Goal: Task Accomplishment & Management: Manage account settings

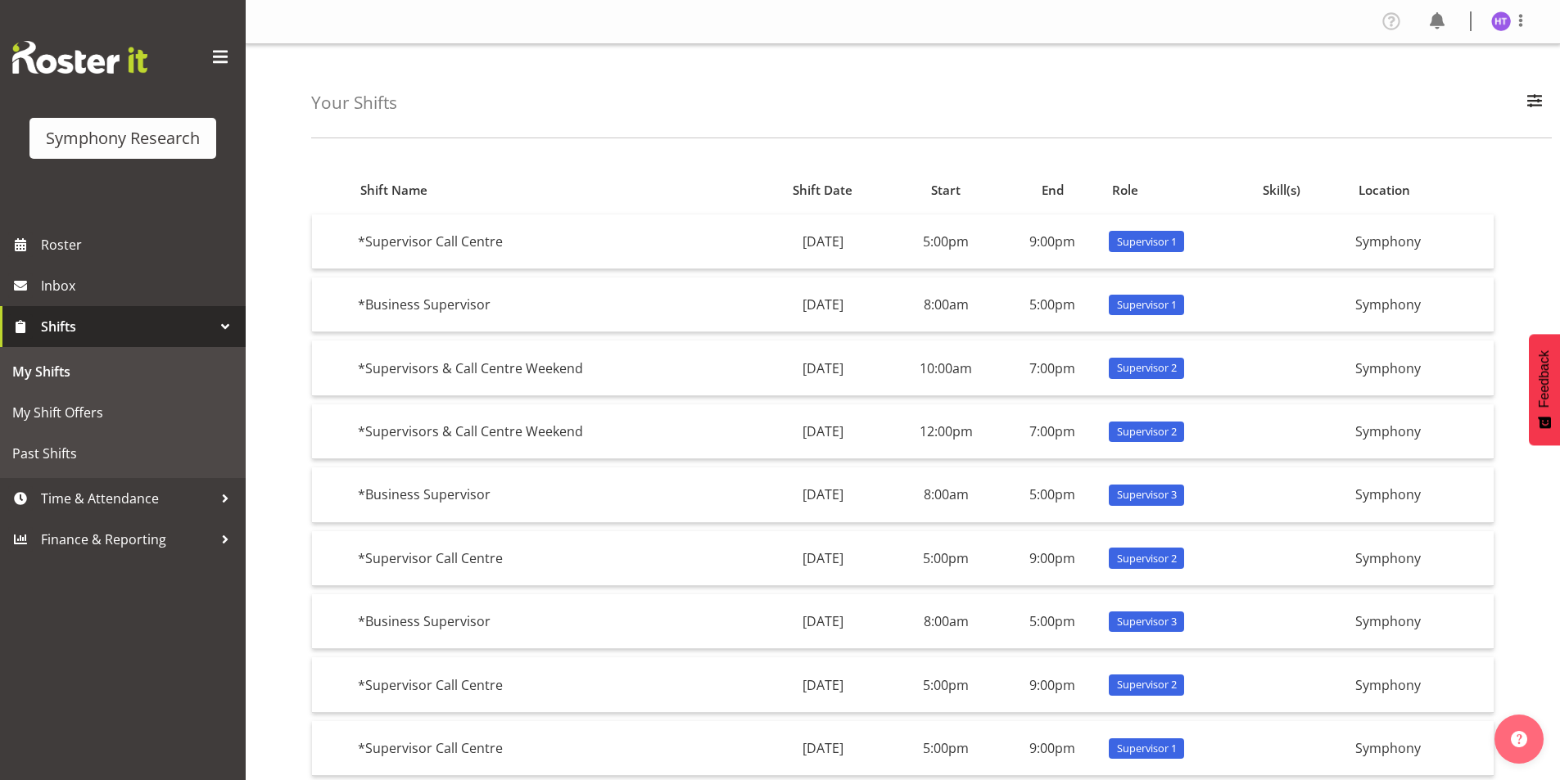
scroll to position [145, 0]
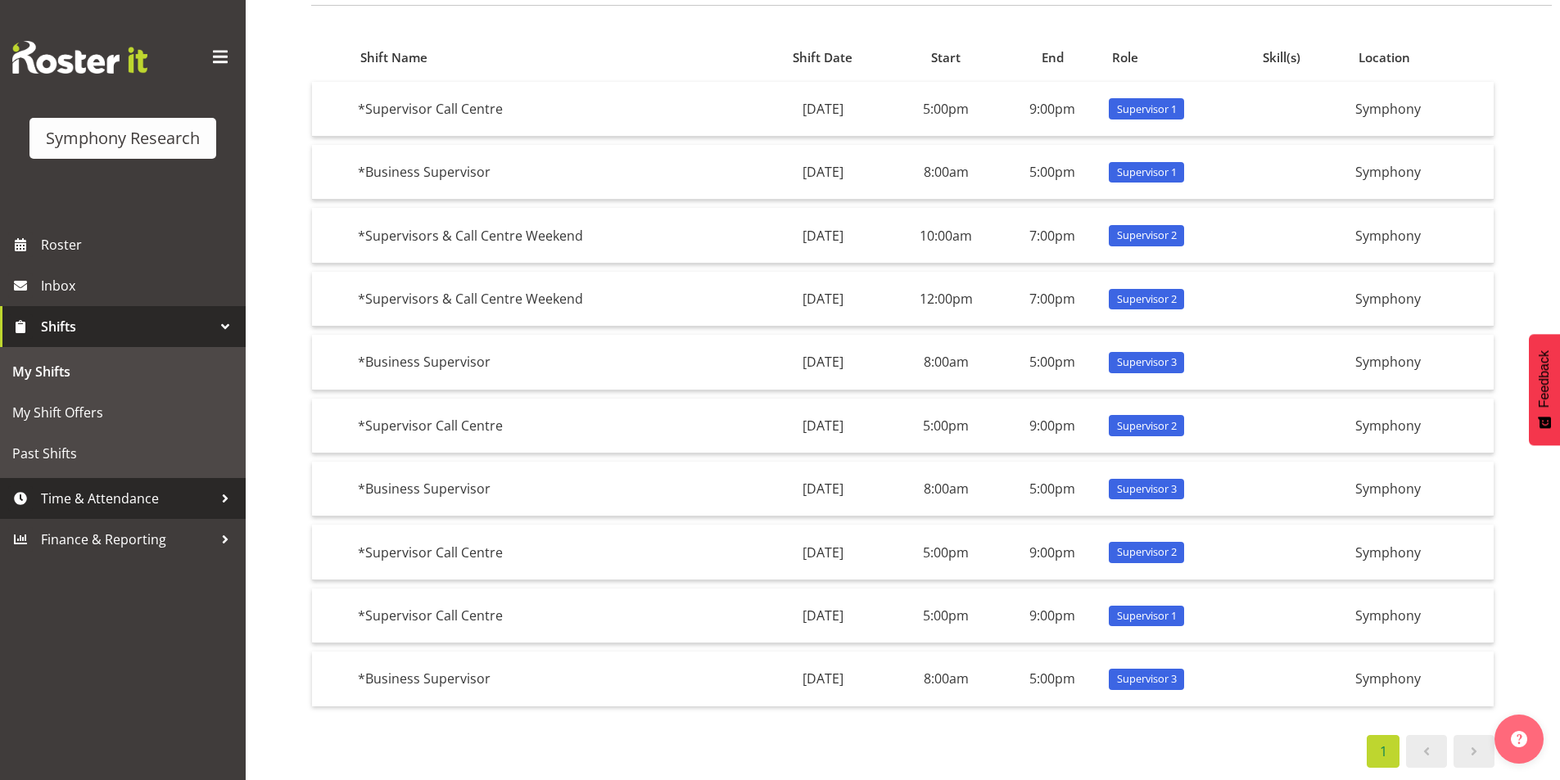
click at [105, 507] on span "Time & Attendance" at bounding box center [127, 498] width 172 height 25
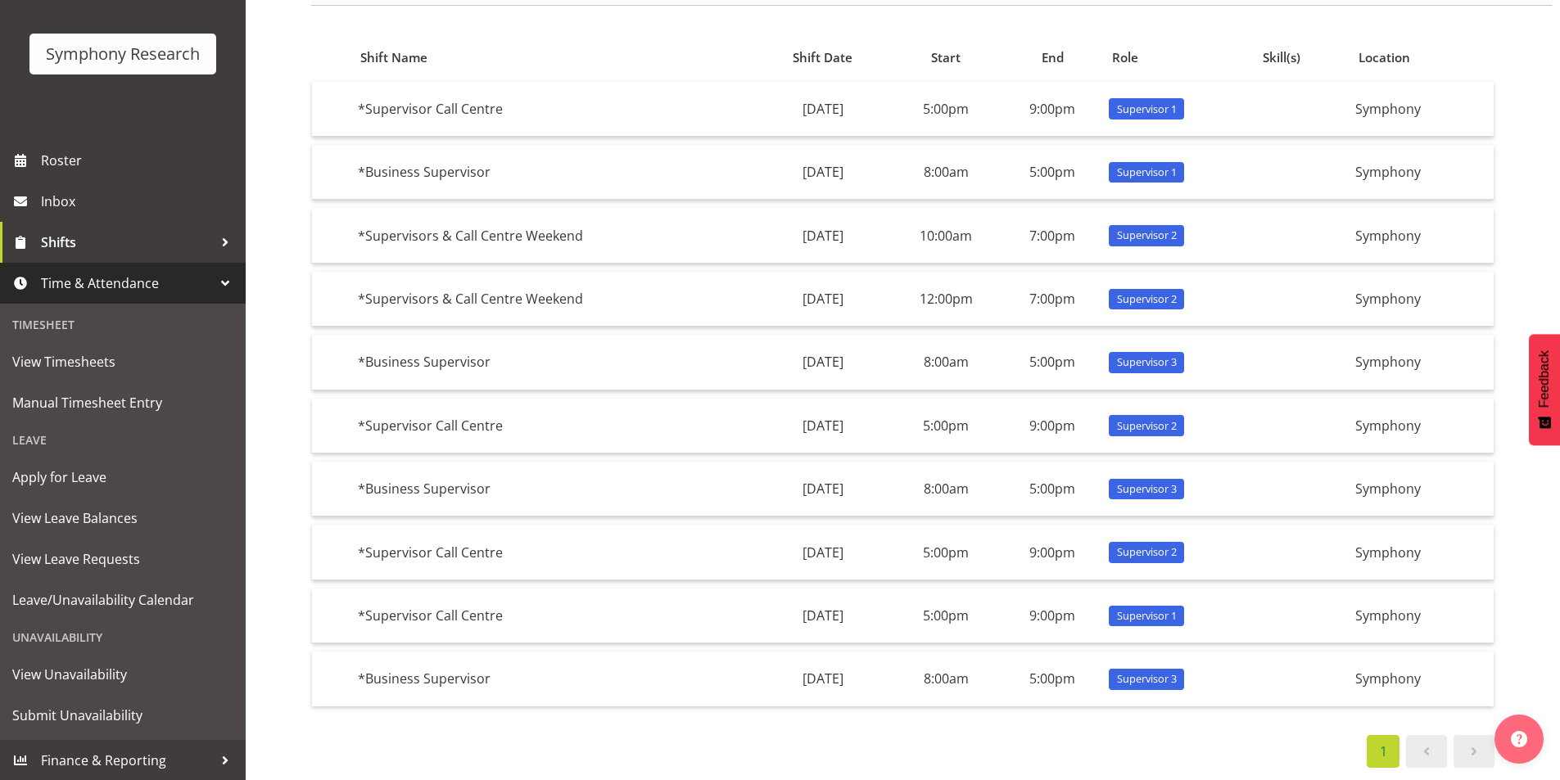
scroll to position [85, 0]
click at [98, 707] on span "Submit Unavailability" at bounding box center [122, 715] width 221 height 25
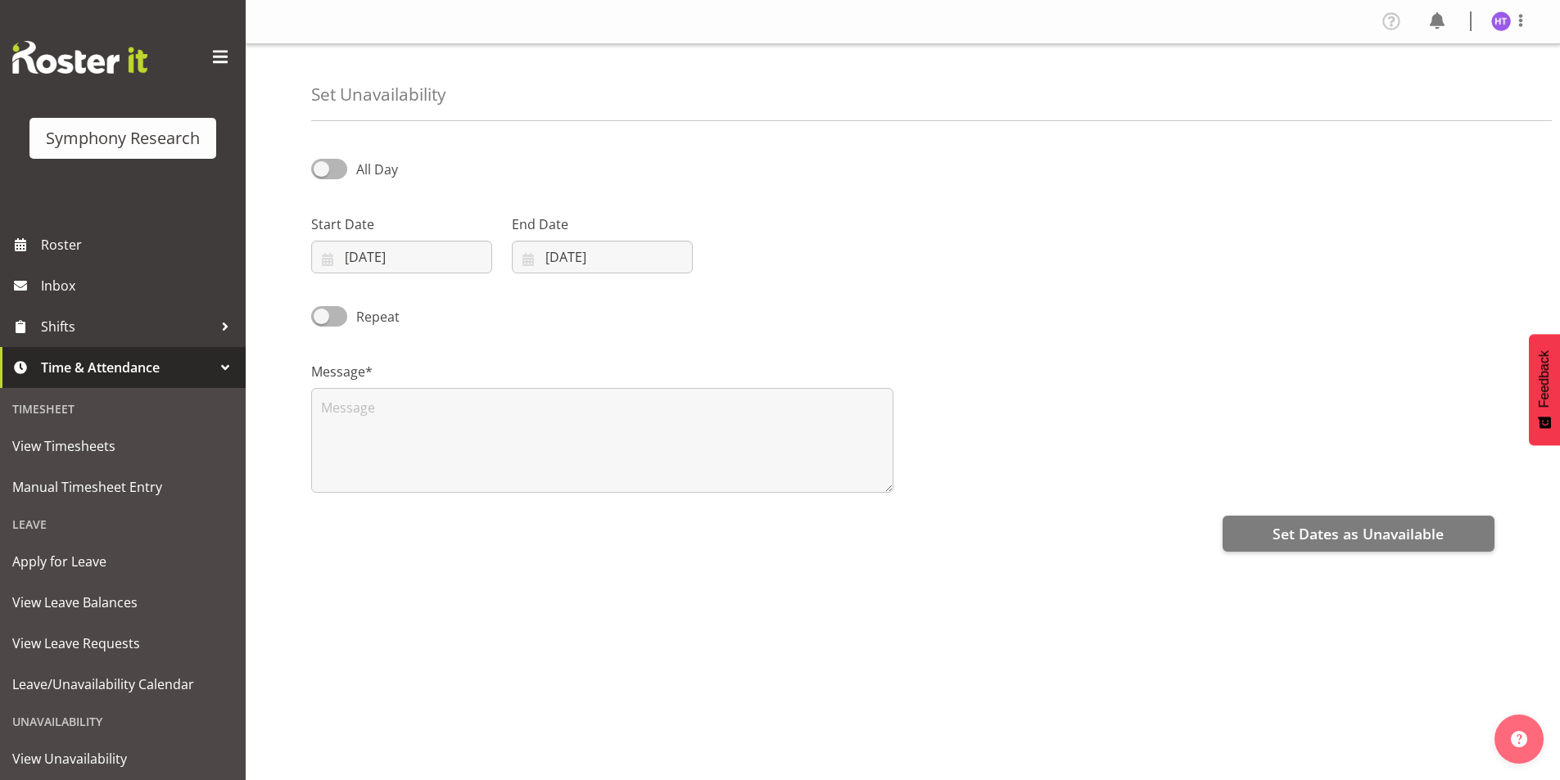
select select "7"
select select "2025"
click at [353, 245] on input "14/08/2025" at bounding box center [401, 257] width 181 height 33
click at [502, 476] on span "22" at bounding box center [508, 483] width 13 height 16
type input "22/08/2025"
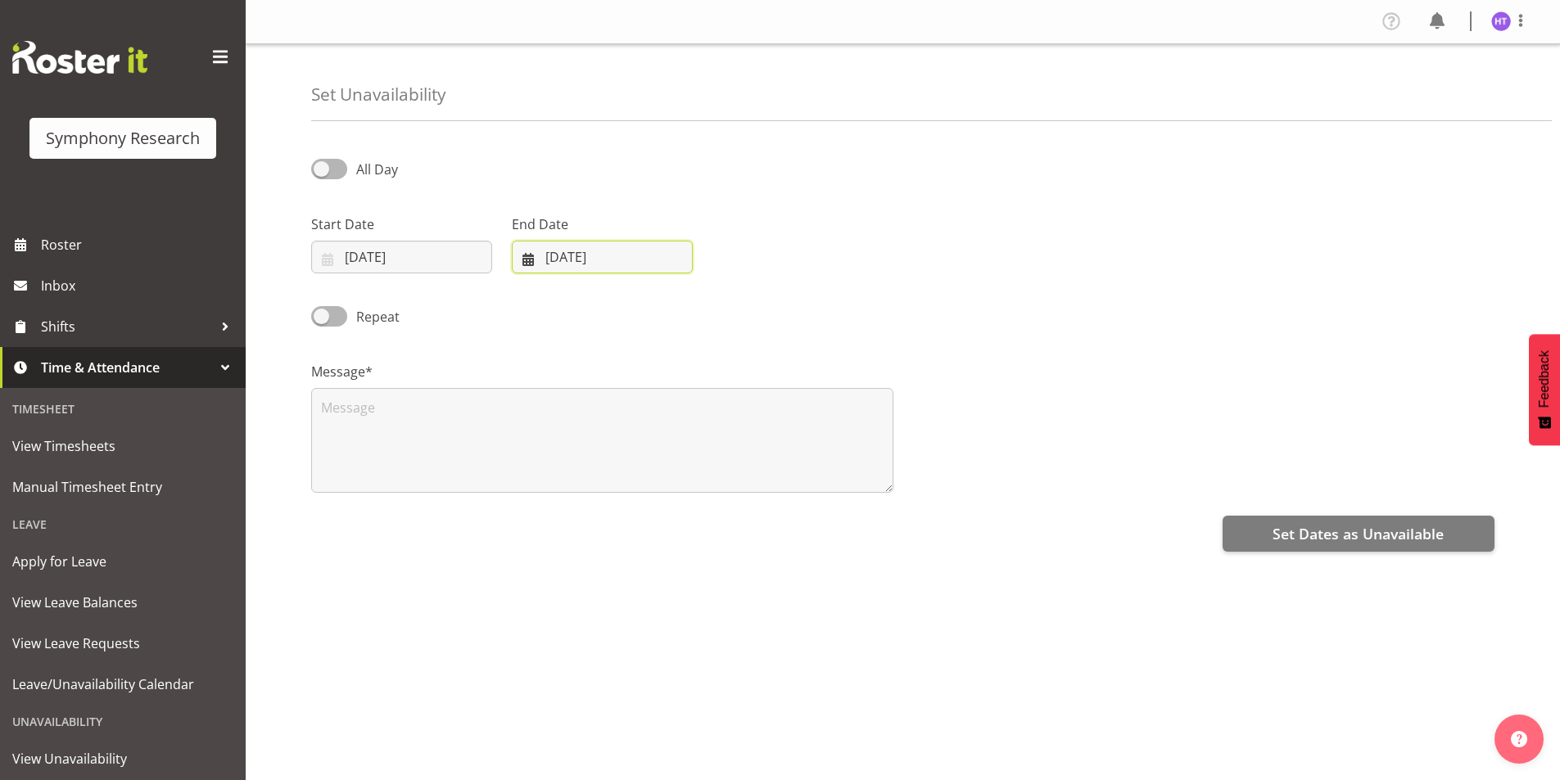
click at [555, 267] on input "14/08/2025" at bounding box center [602, 257] width 181 height 33
click at [698, 474] on link "22" at bounding box center [709, 483] width 33 height 30
type input "22/08/2025"
click at [331, 165] on span at bounding box center [329, 169] width 36 height 20
click at [322, 165] on input "All Day" at bounding box center [316, 169] width 11 height 11
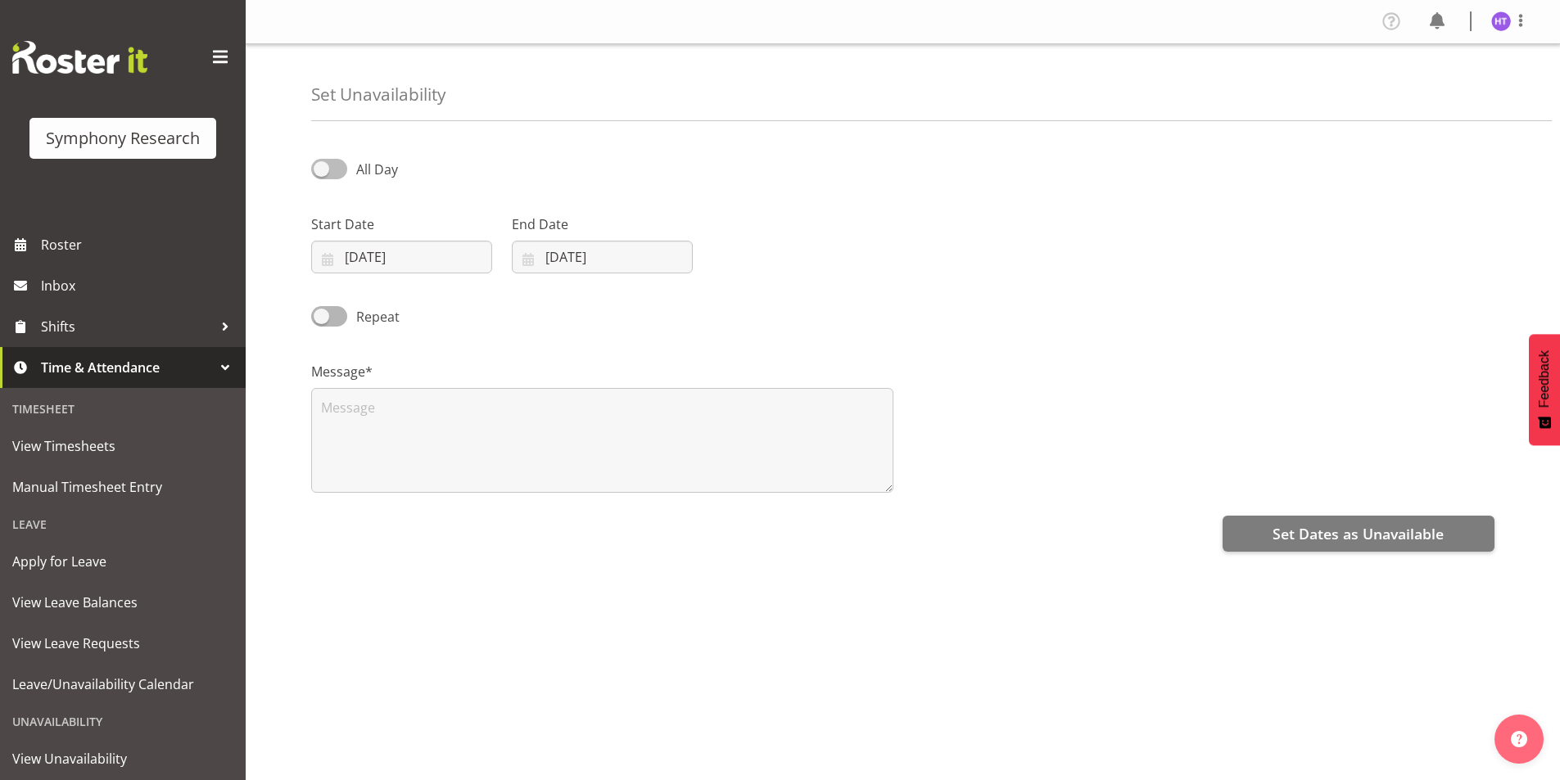
checkbox input "true"
select select "16"
select select "58"
select select "16"
select select "58"
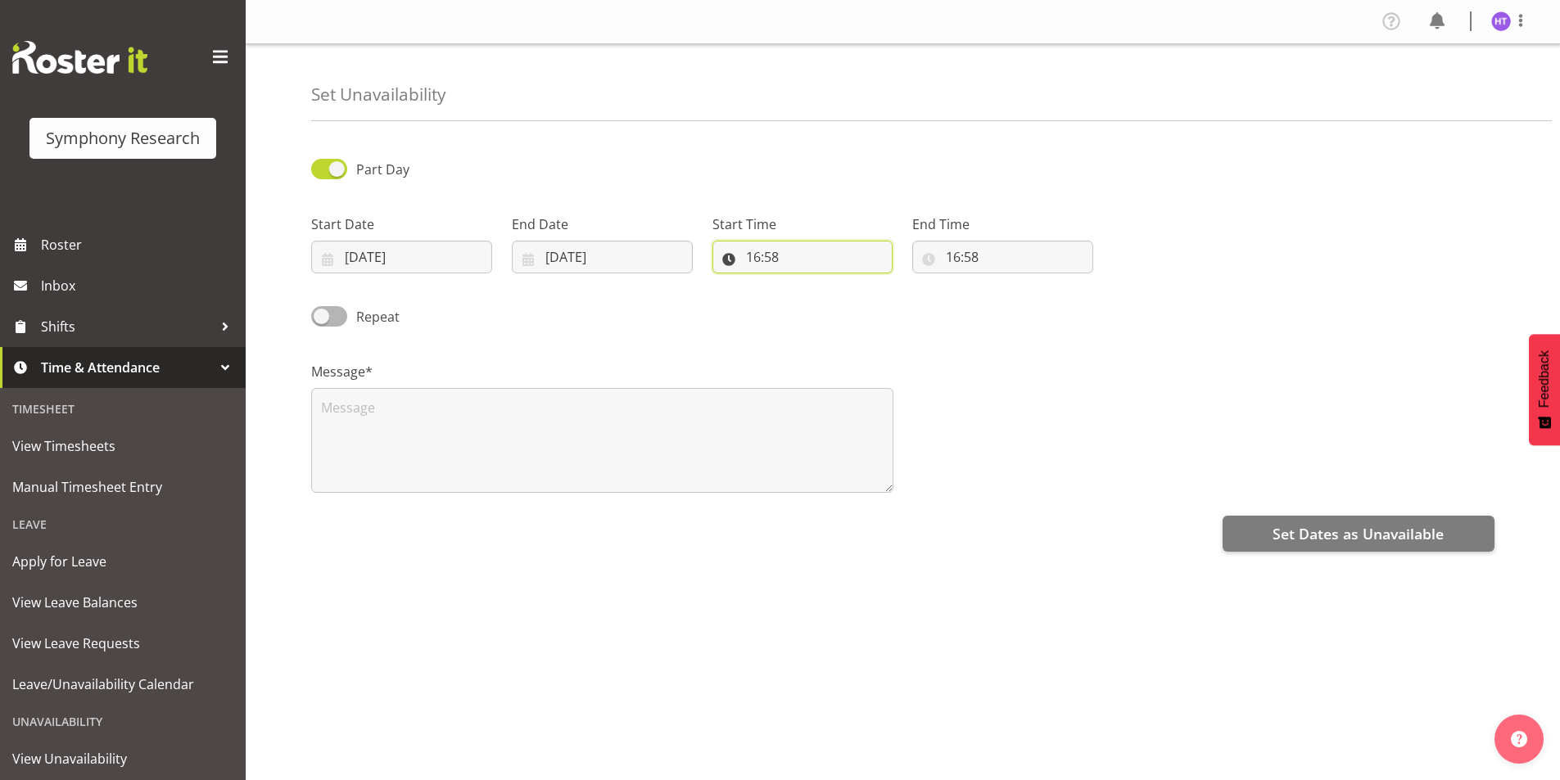
click at [768, 260] on input "16:58" at bounding box center [802, 257] width 181 height 33
click at [817, 315] on select "00 01 02 03 04 05 06 07 08 09 10 11 12 13 14 15 16 17 18 19 20 21 22 23" at bounding box center [824, 299] width 37 height 33
select select "18"
click at [806, 283] on select "00 01 02 03 04 05 06 07 08 09 10 11 12 13 14 15 16 17 18 19 20 21 22 23" at bounding box center [824, 299] width 37 height 33
type input "18:58"
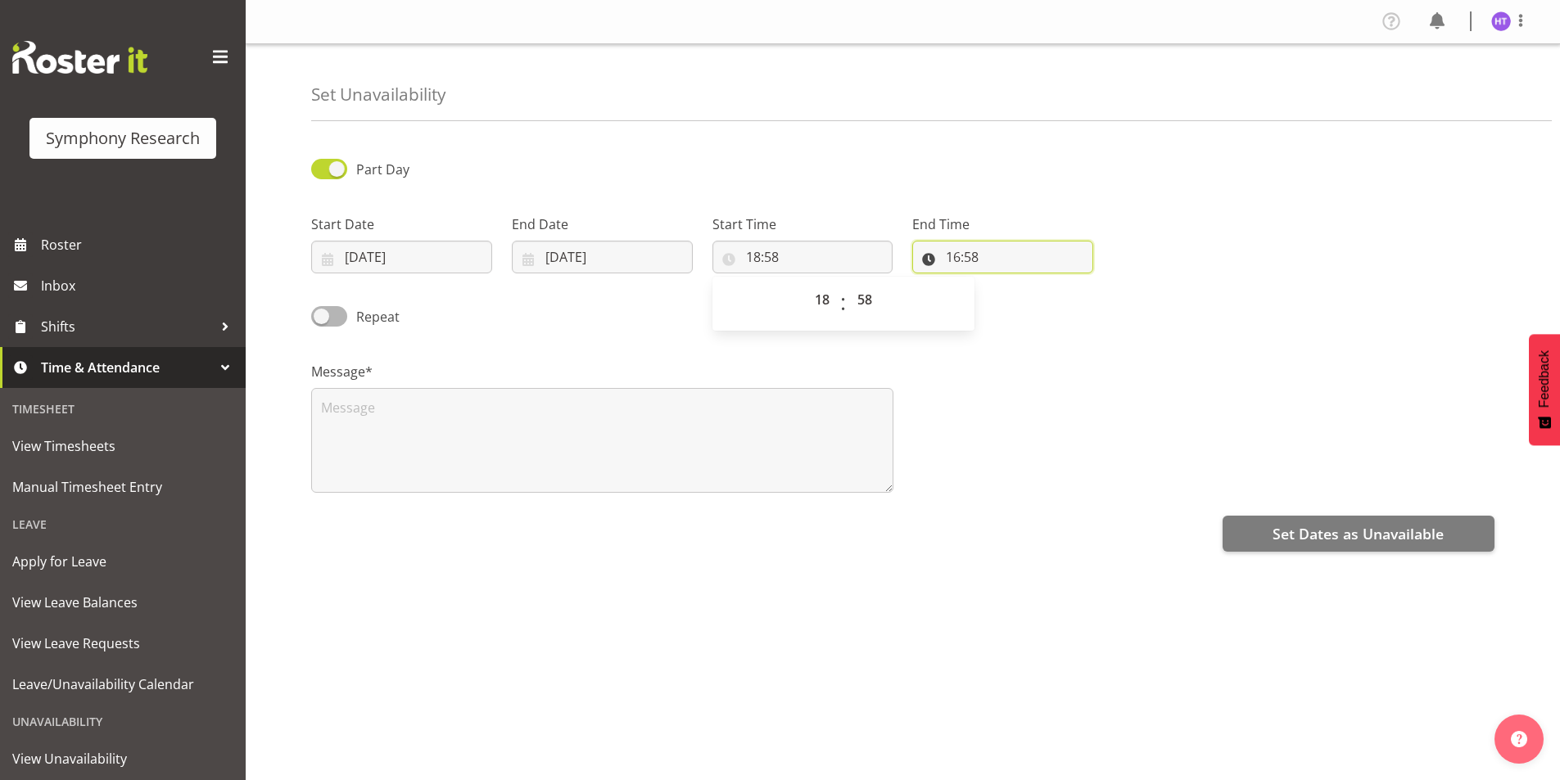
click at [962, 261] on input "16:58" at bounding box center [1002, 257] width 181 height 33
click at [1027, 309] on select "00 01 02 03 04 05 06 07 08 09 10 11 12 13 14 15 16 17 18 19 20 21 22 23" at bounding box center [1023, 299] width 37 height 33
select select "23"
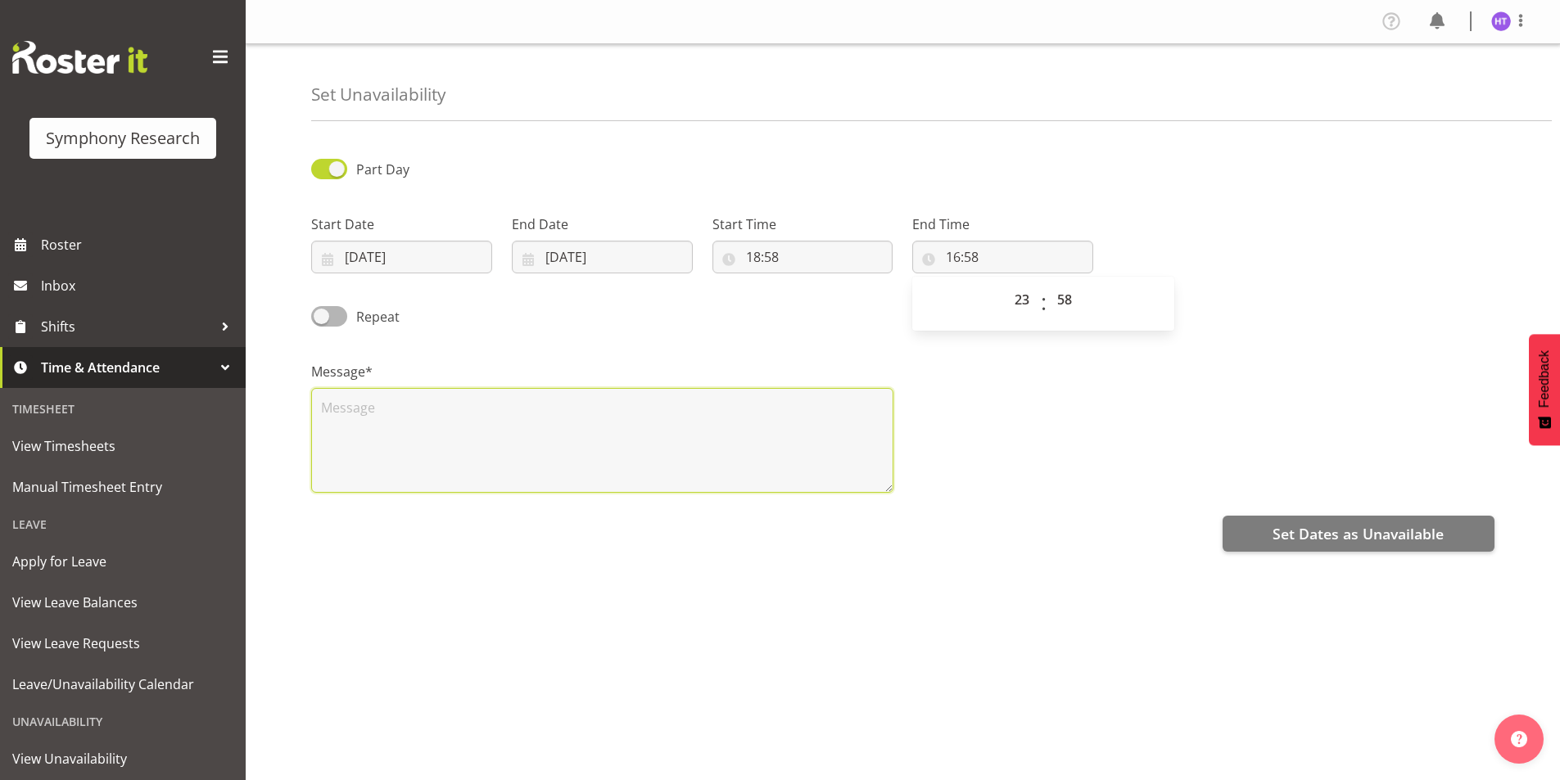
type input "23:58"
click at [789, 408] on textarea at bounding box center [602, 440] width 582 height 105
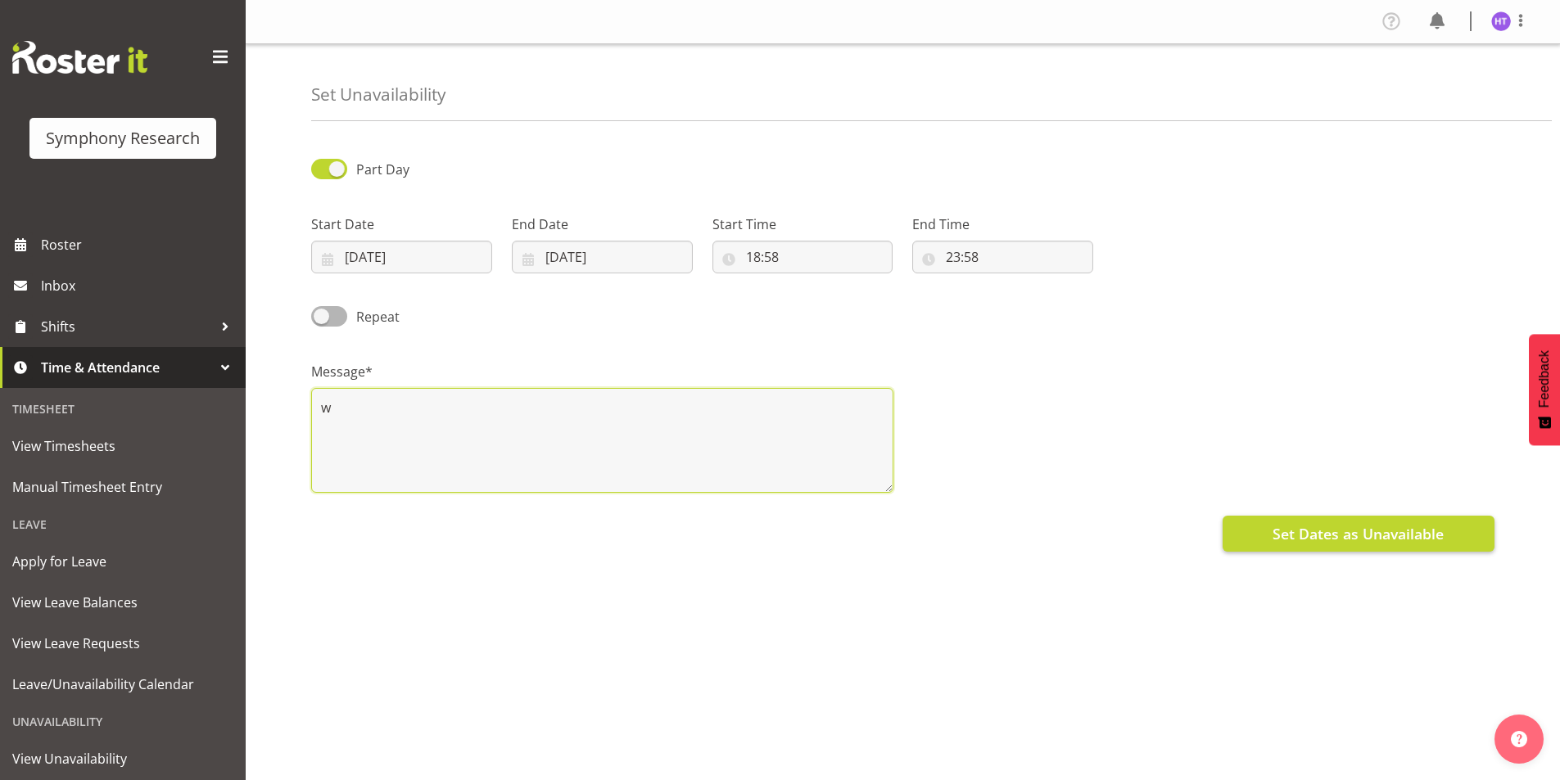
type textarea "w"
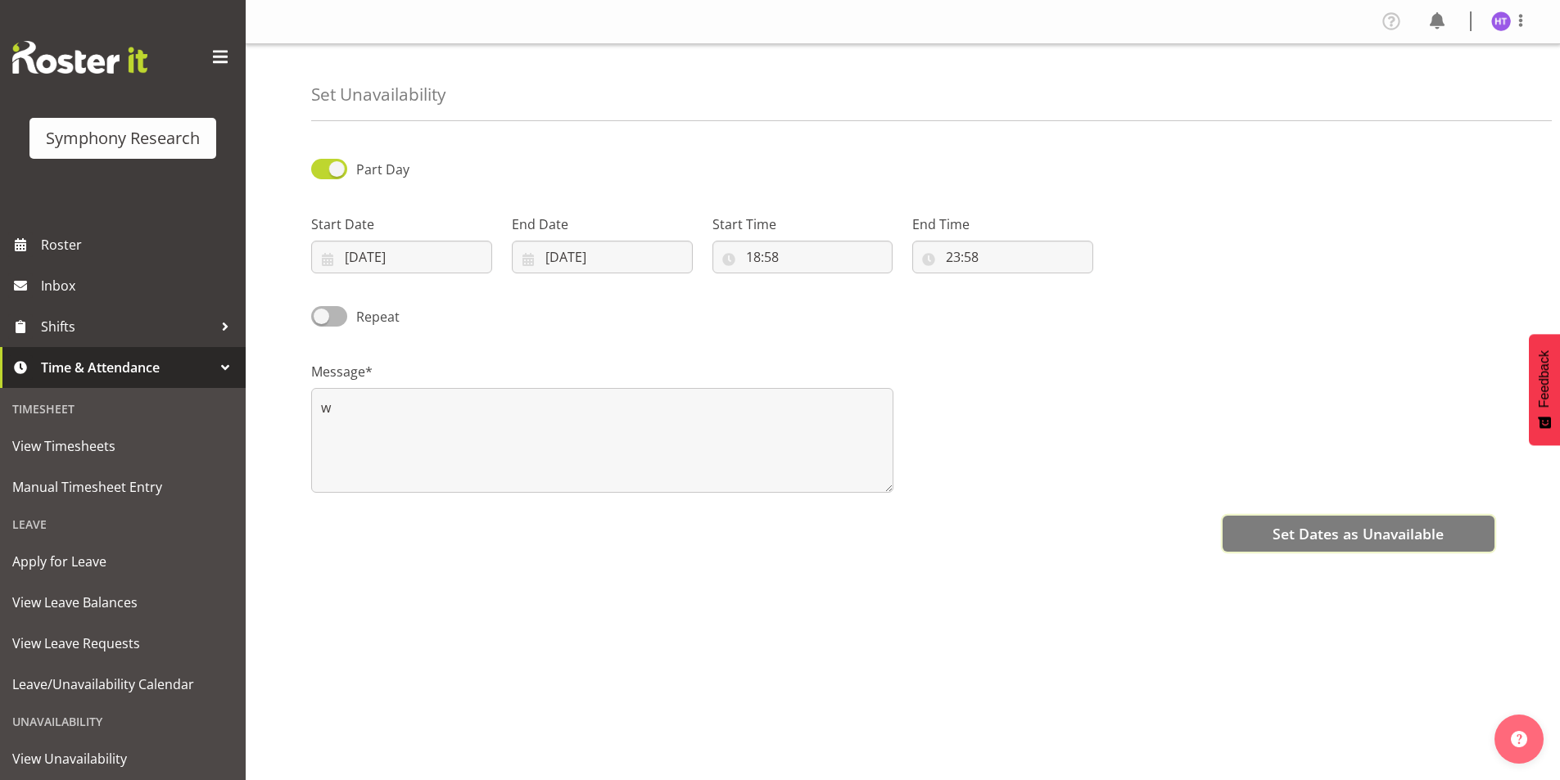
click at [1281, 535] on span "Set Dates as Unavailable" at bounding box center [1357, 533] width 171 height 21
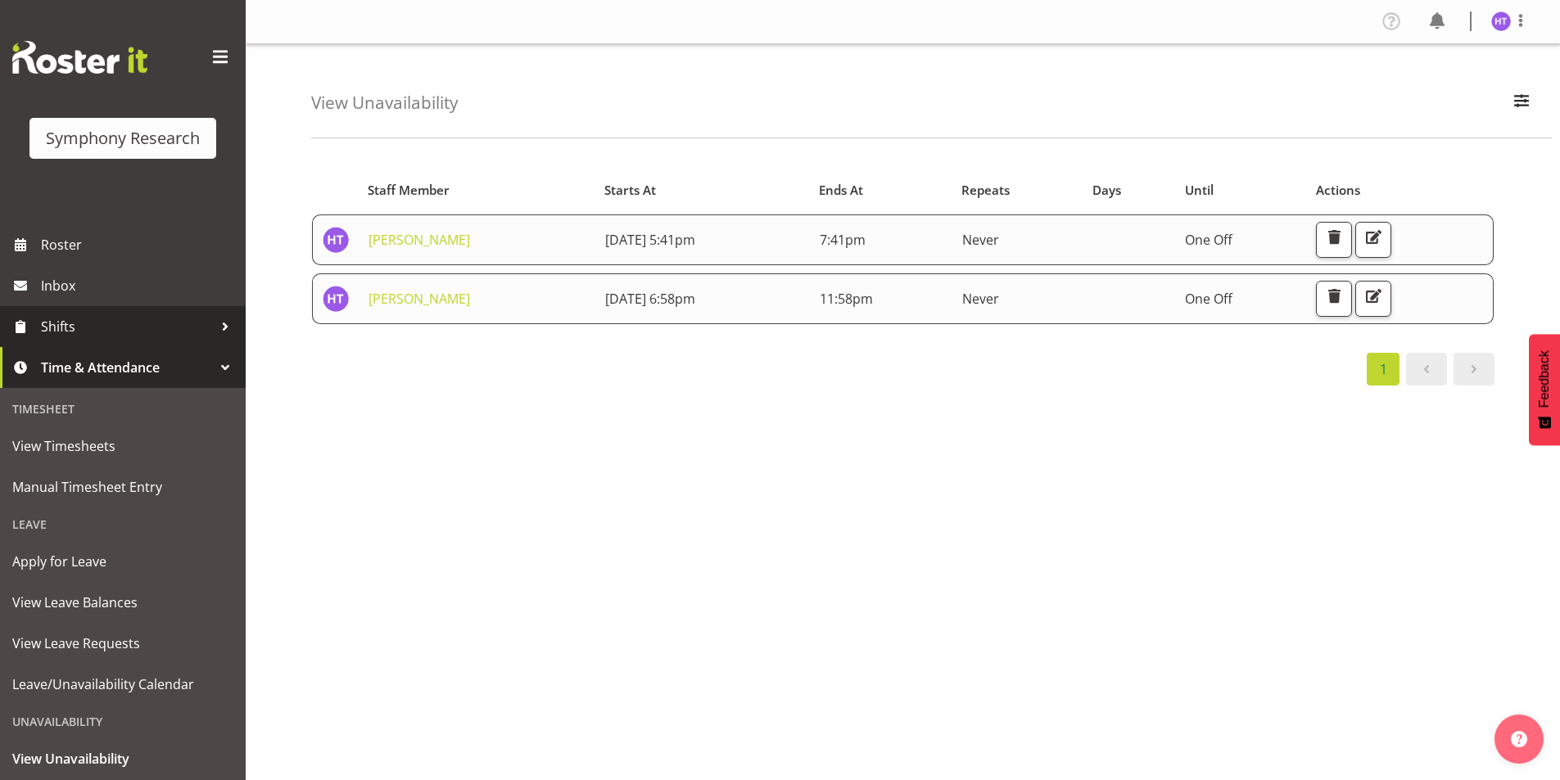
click at [78, 327] on span "Shifts" at bounding box center [127, 326] width 172 height 25
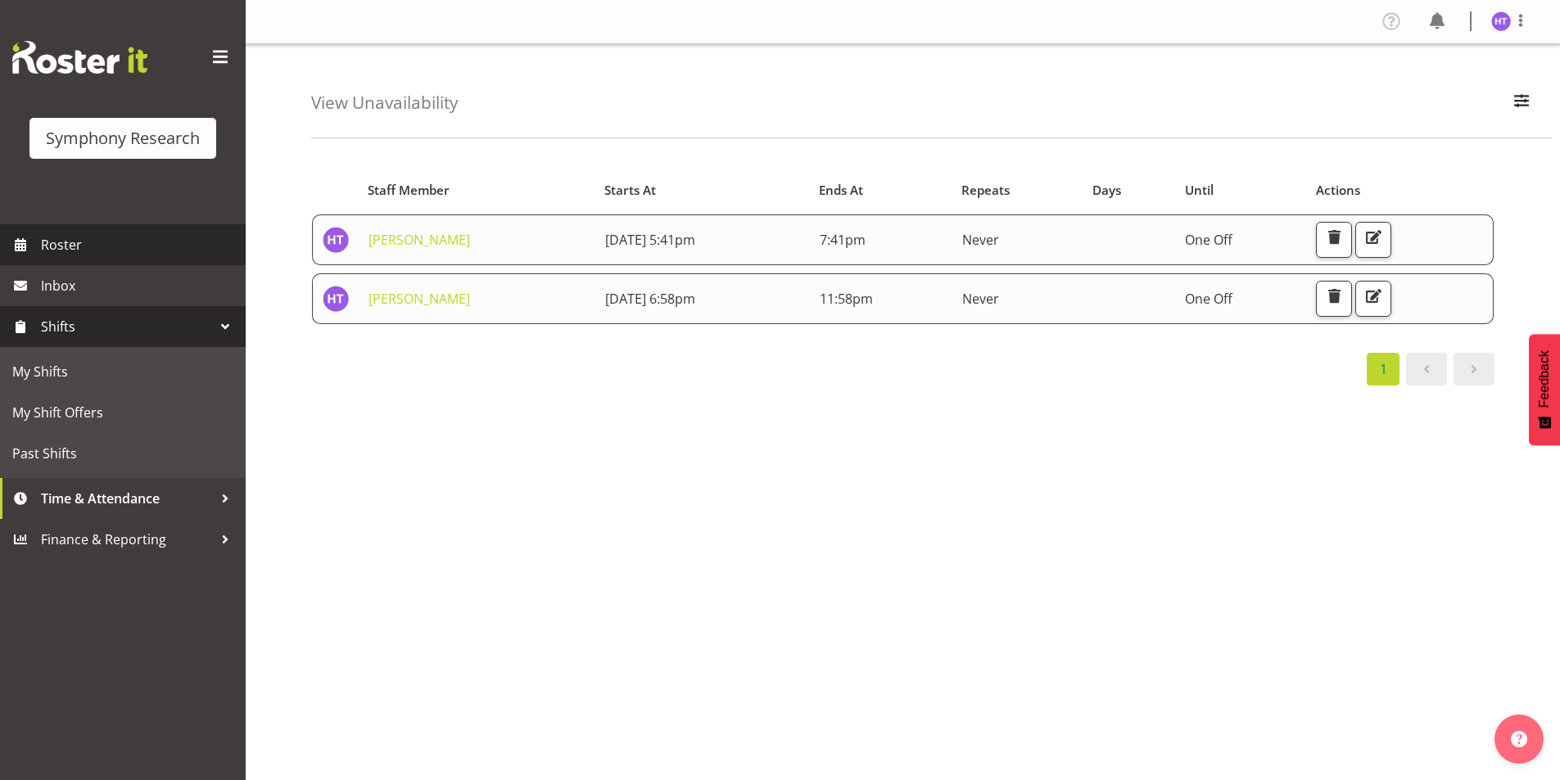
click at [84, 254] on span "Roster" at bounding box center [139, 245] width 197 height 25
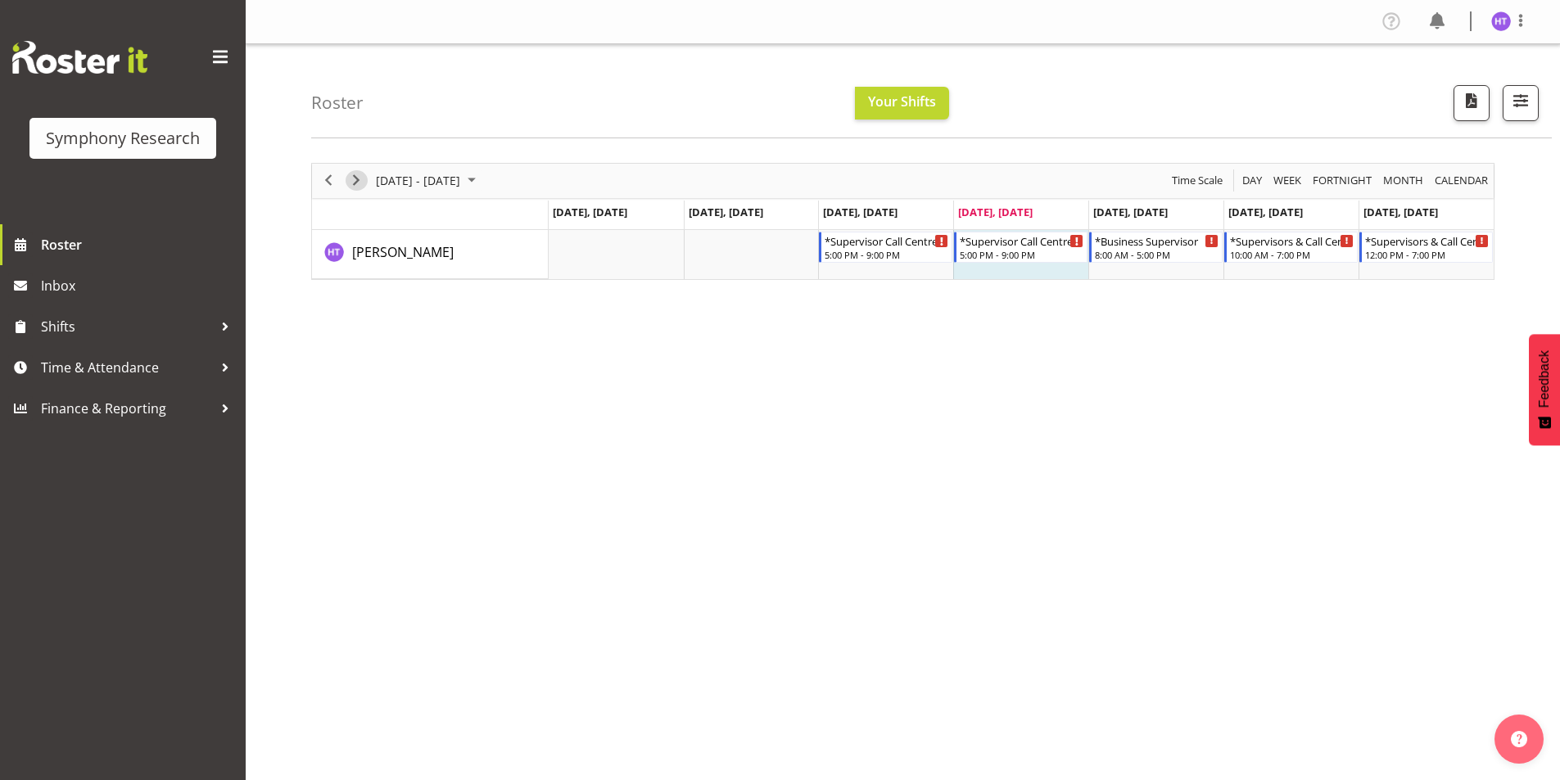
click at [361, 183] on span "Next" at bounding box center [356, 180] width 20 height 20
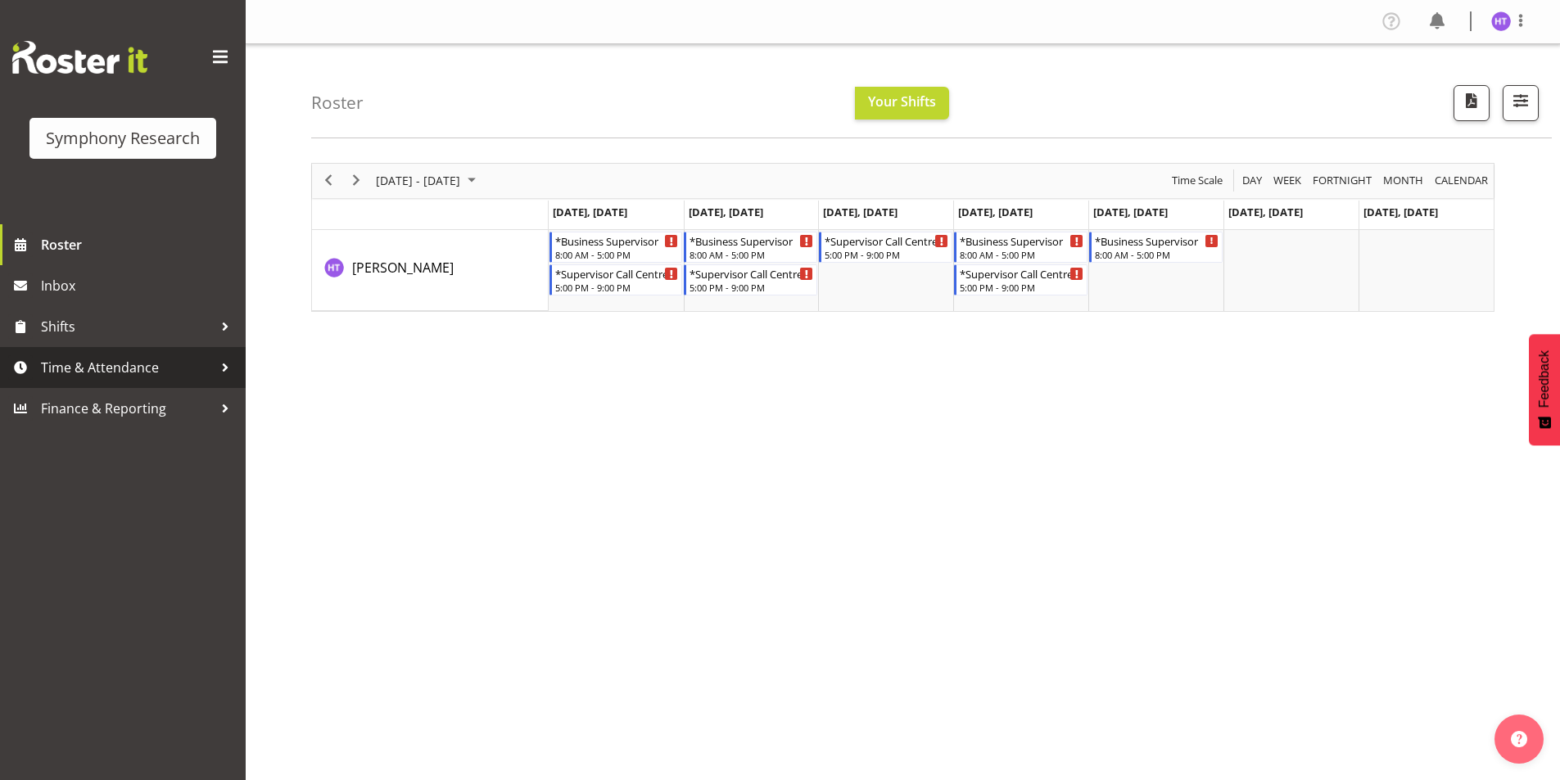
click at [61, 377] on span "Time & Attendance" at bounding box center [127, 367] width 172 height 25
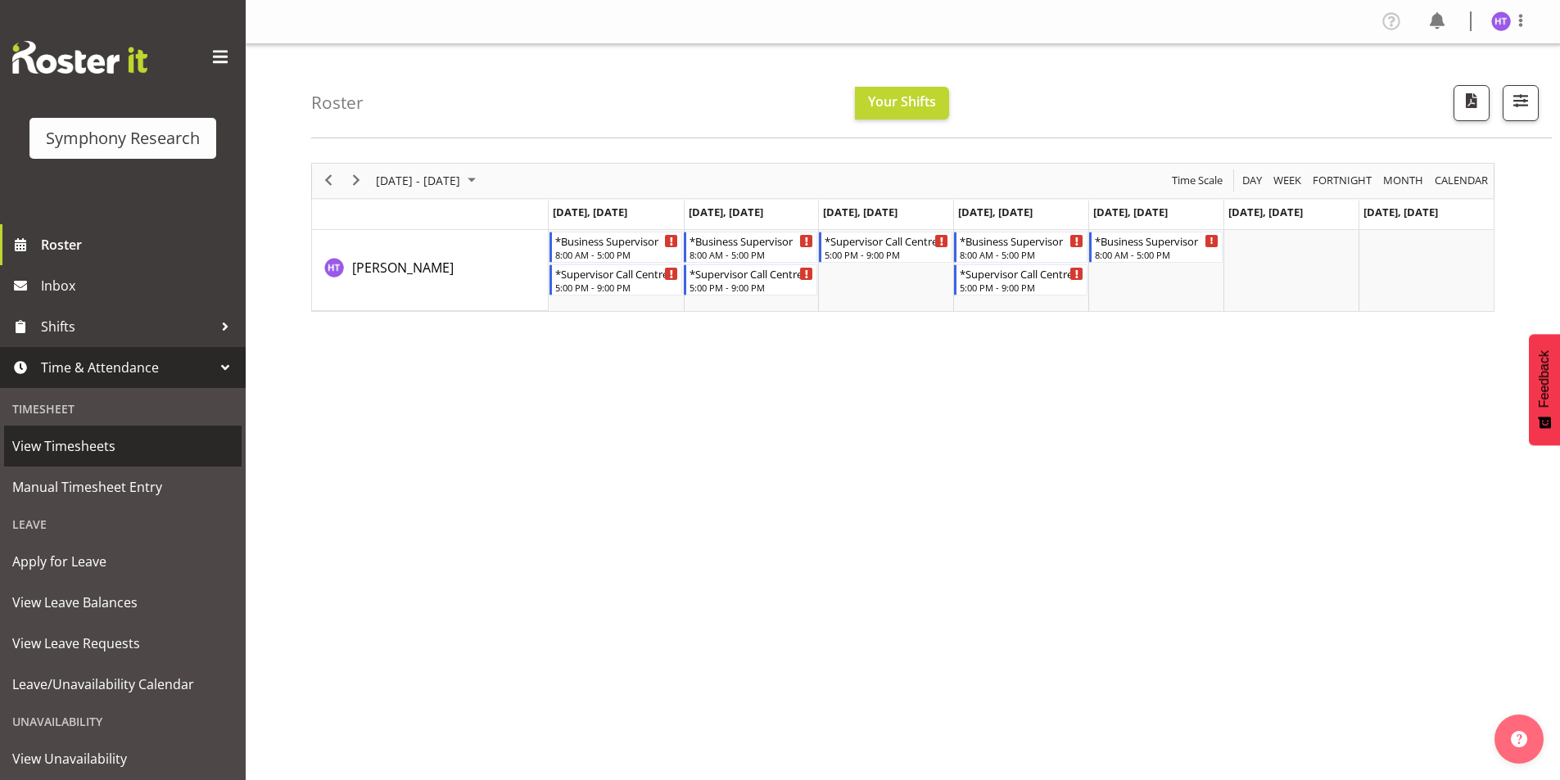
click at [85, 460] on link "View Timesheets" at bounding box center [122, 446] width 237 height 41
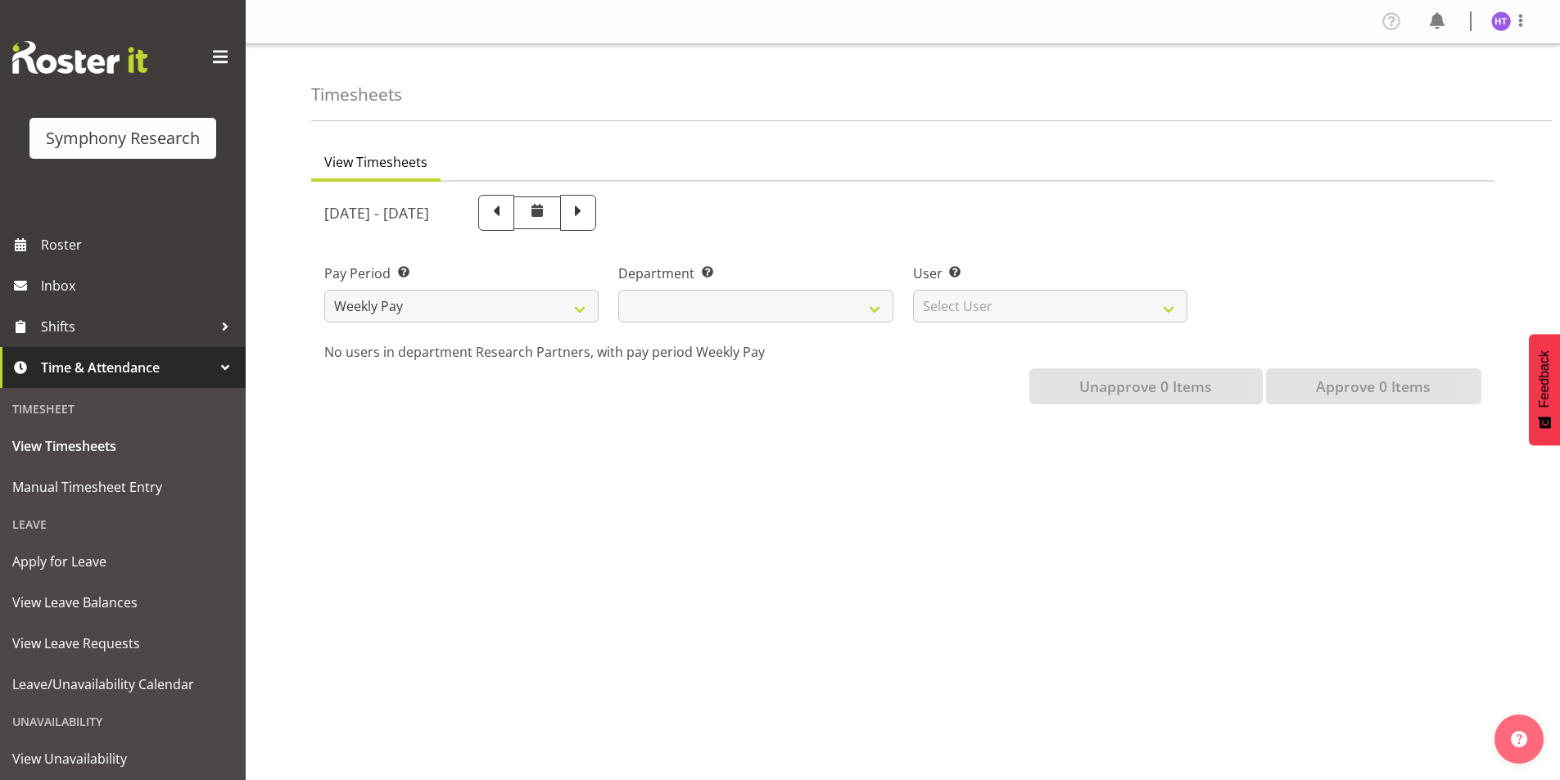
select select
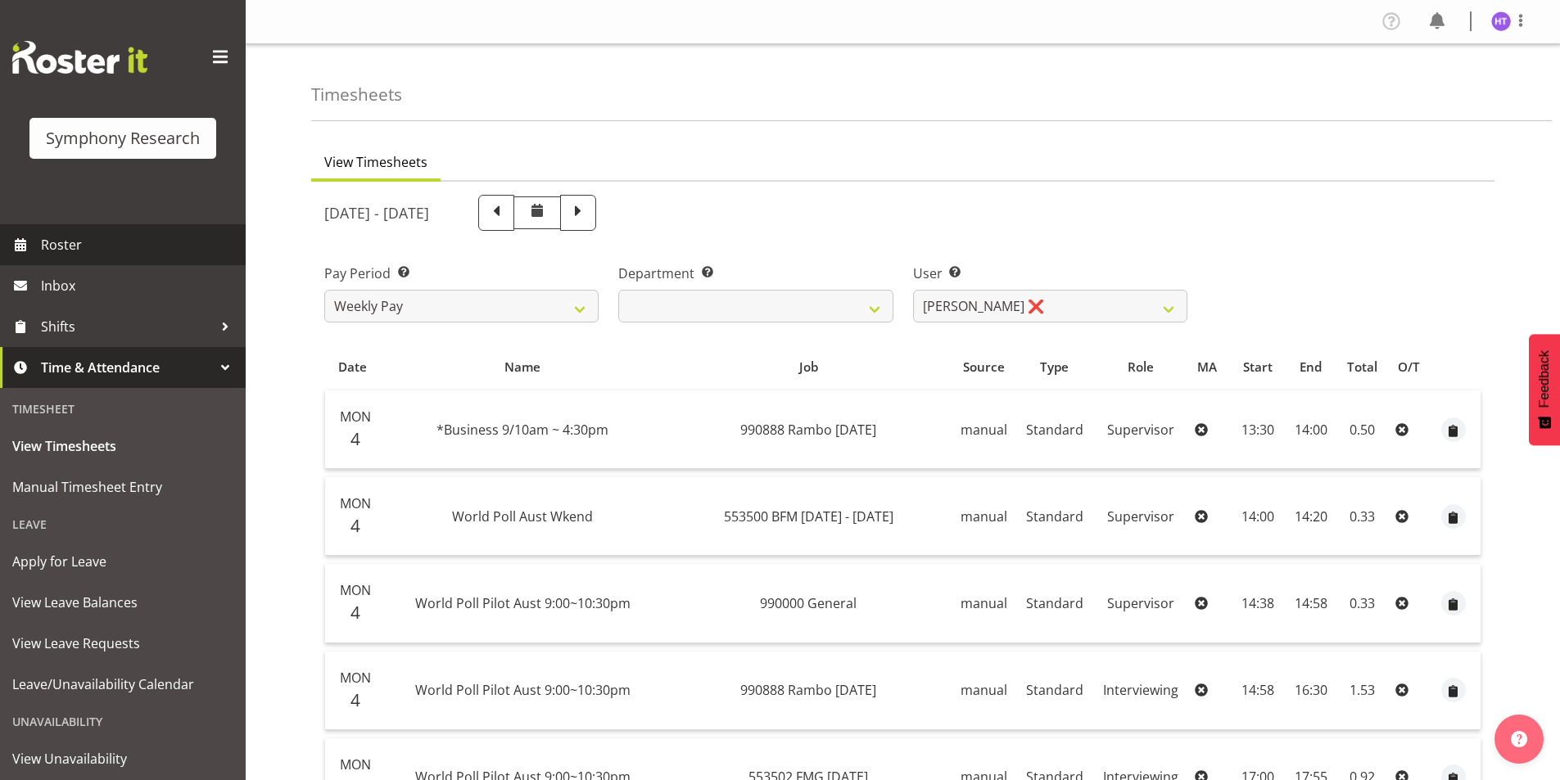
click at [84, 251] on span "Roster" at bounding box center [139, 245] width 197 height 25
